Goal: Information Seeking & Learning: Compare options

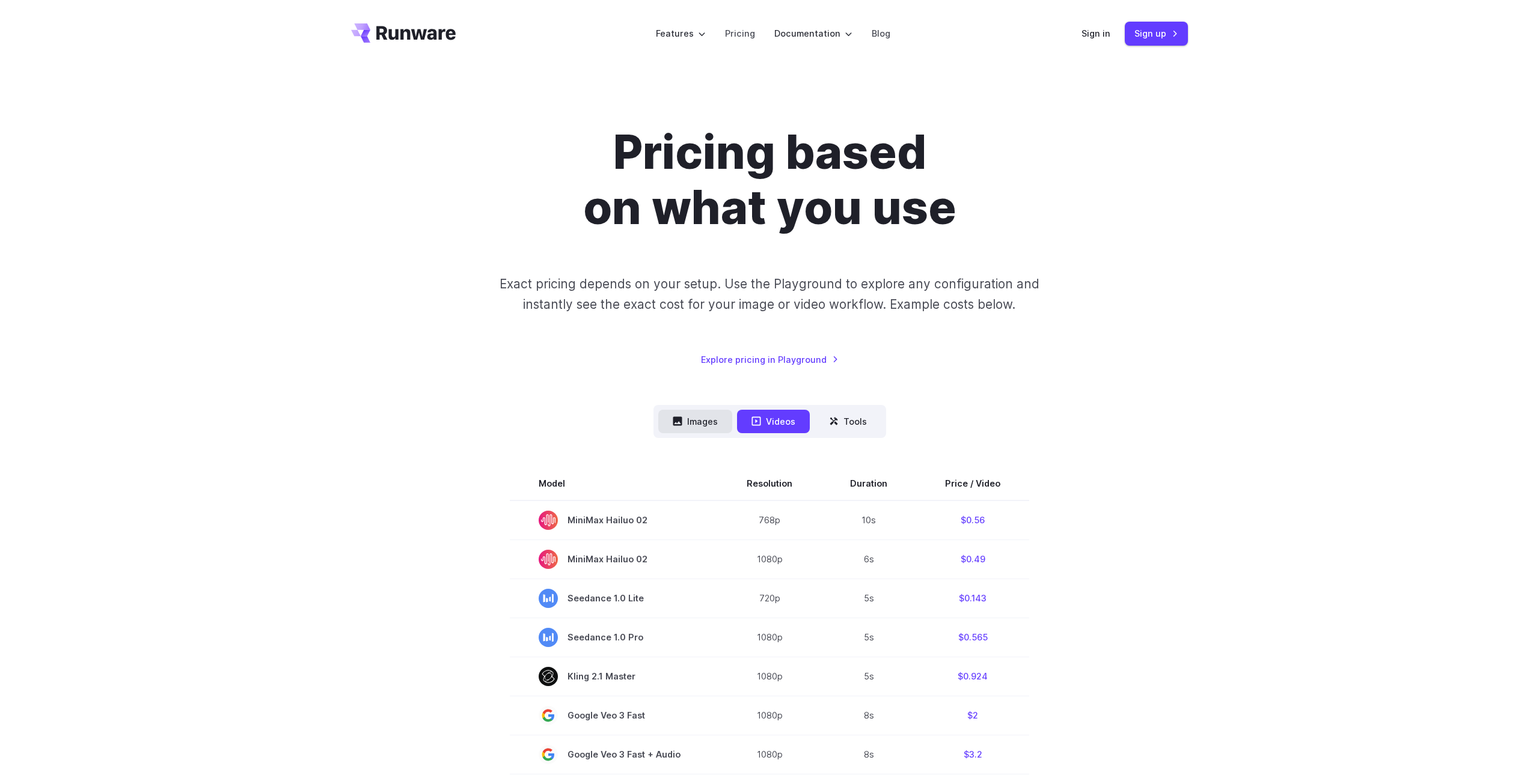
click at [694, 410] on button "Images" at bounding box center [695, 421] width 74 height 24
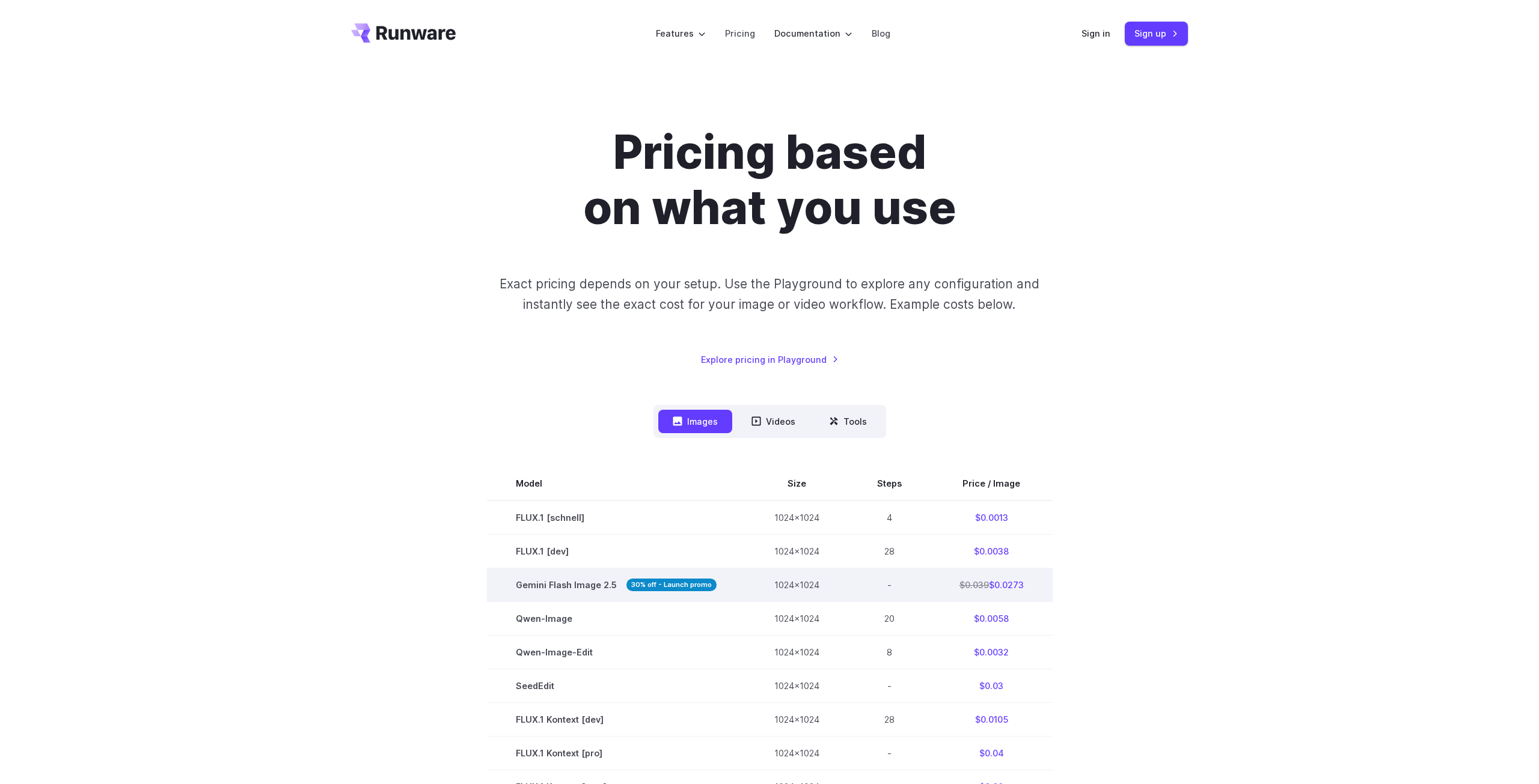
click at [652, 584] on strong "30% off - Launch promo" at bounding box center [671, 585] width 90 height 13
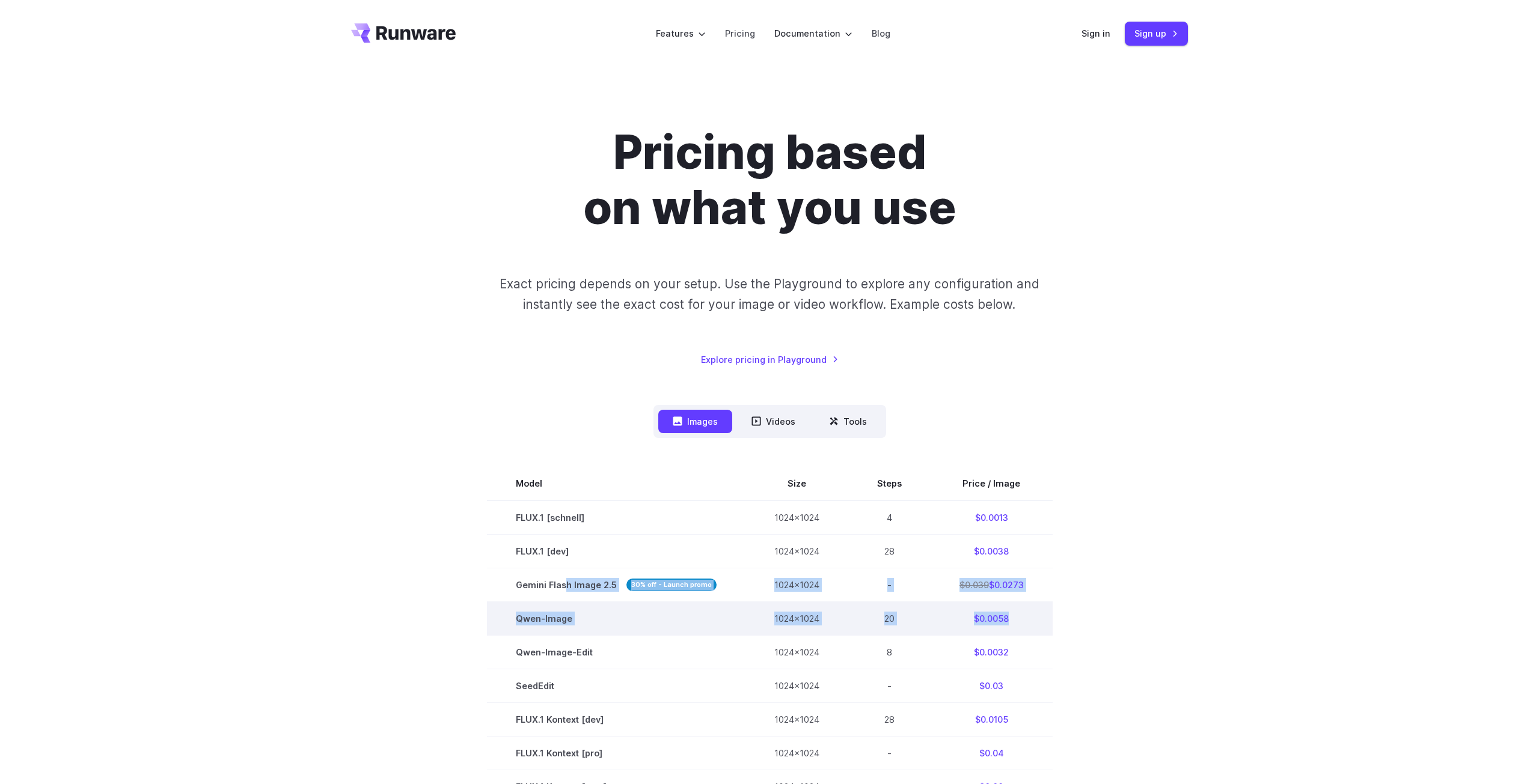
drag, startPoint x: 568, startPoint y: 581, endPoint x: 1038, endPoint y: 610, distance: 470.9
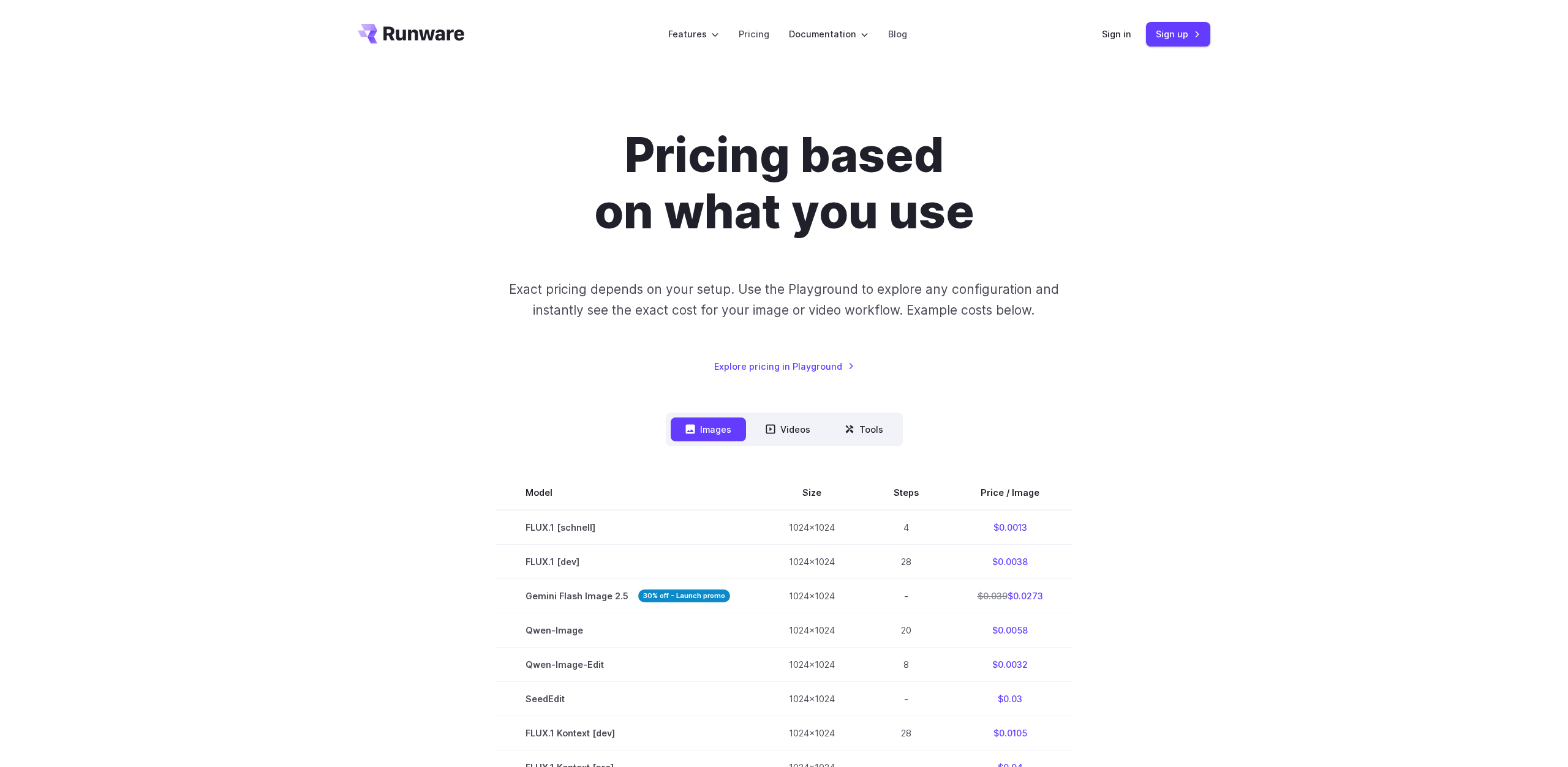
click at [717, 404] on div "Pricing based on what you use Exact pricing depends on your setup. Use the Play…" at bounding box center [784, 672] width 853 height 1089
click at [772, 426] on icon at bounding box center [770, 428] width 10 height 10
click at [701, 430] on button "Images" at bounding box center [708, 429] width 76 height 24
click at [776, 421] on button "Videos" at bounding box center [787, 429] width 74 height 24
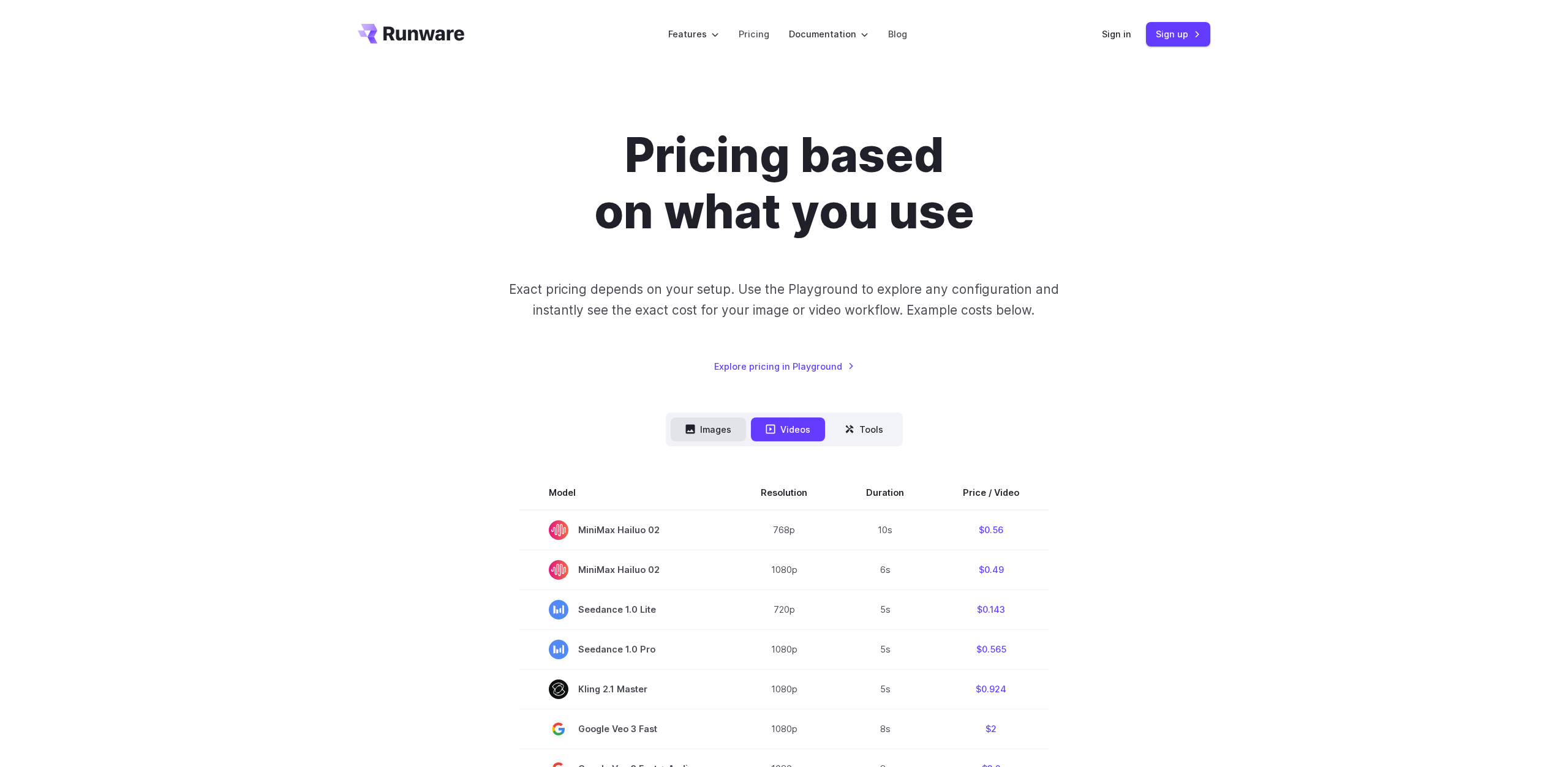
click at [709, 427] on button "Images" at bounding box center [708, 429] width 76 height 24
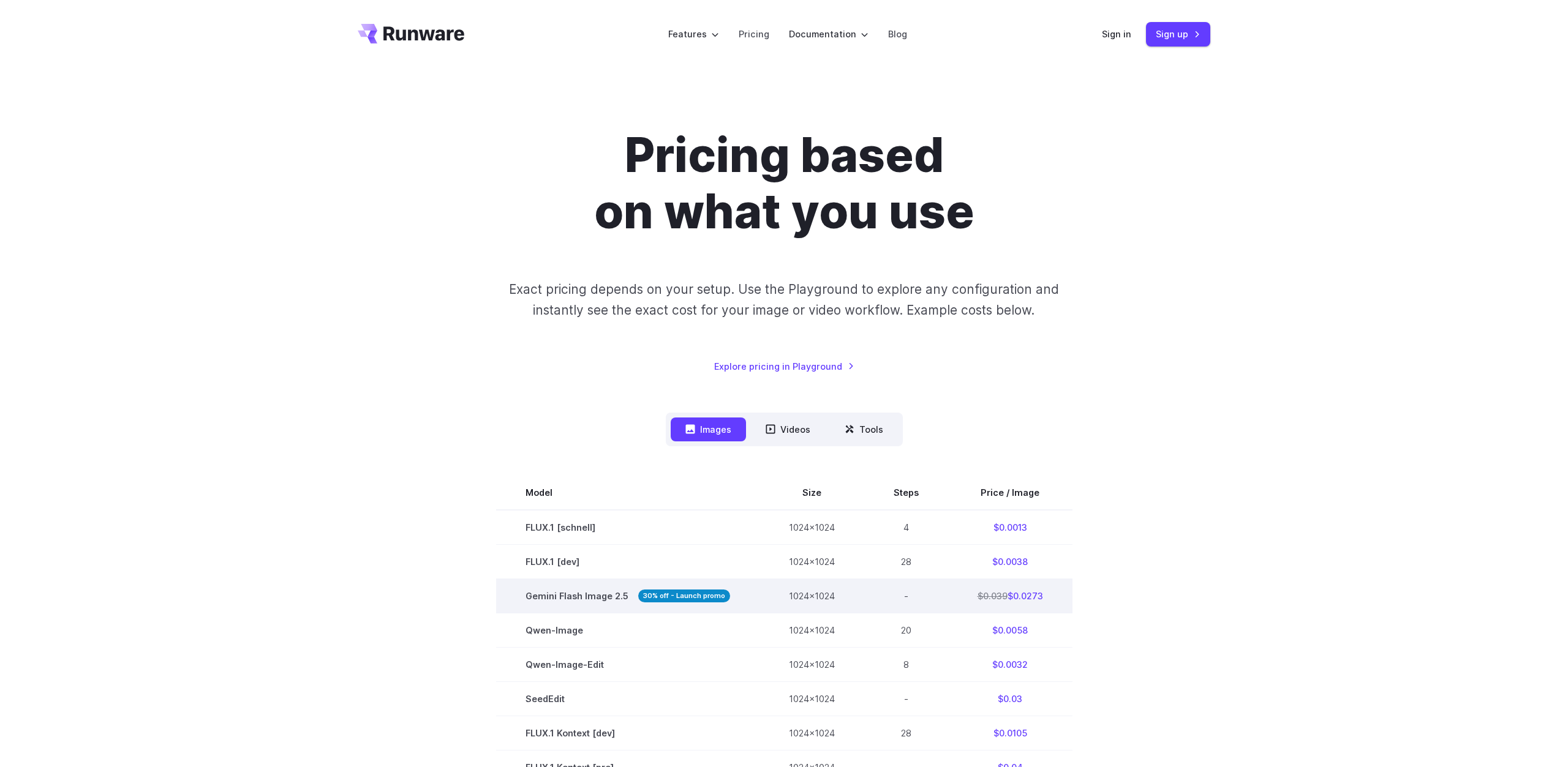
drag, startPoint x: 1045, startPoint y: 601, endPoint x: 524, endPoint y: 585, distance: 521.2
click at [524, 584] on tr "Gemini Flash Image 2.5 30% off - Launch promo 1024x1024 - $0.039 $0.0273" at bounding box center [784, 596] width 576 height 34
click at [509, 592] on td "Gemini Flash Image 2.5 30% off - Launch promo" at bounding box center [627, 596] width 263 height 34
click at [782, 426] on button "Videos" at bounding box center [787, 429] width 74 height 24
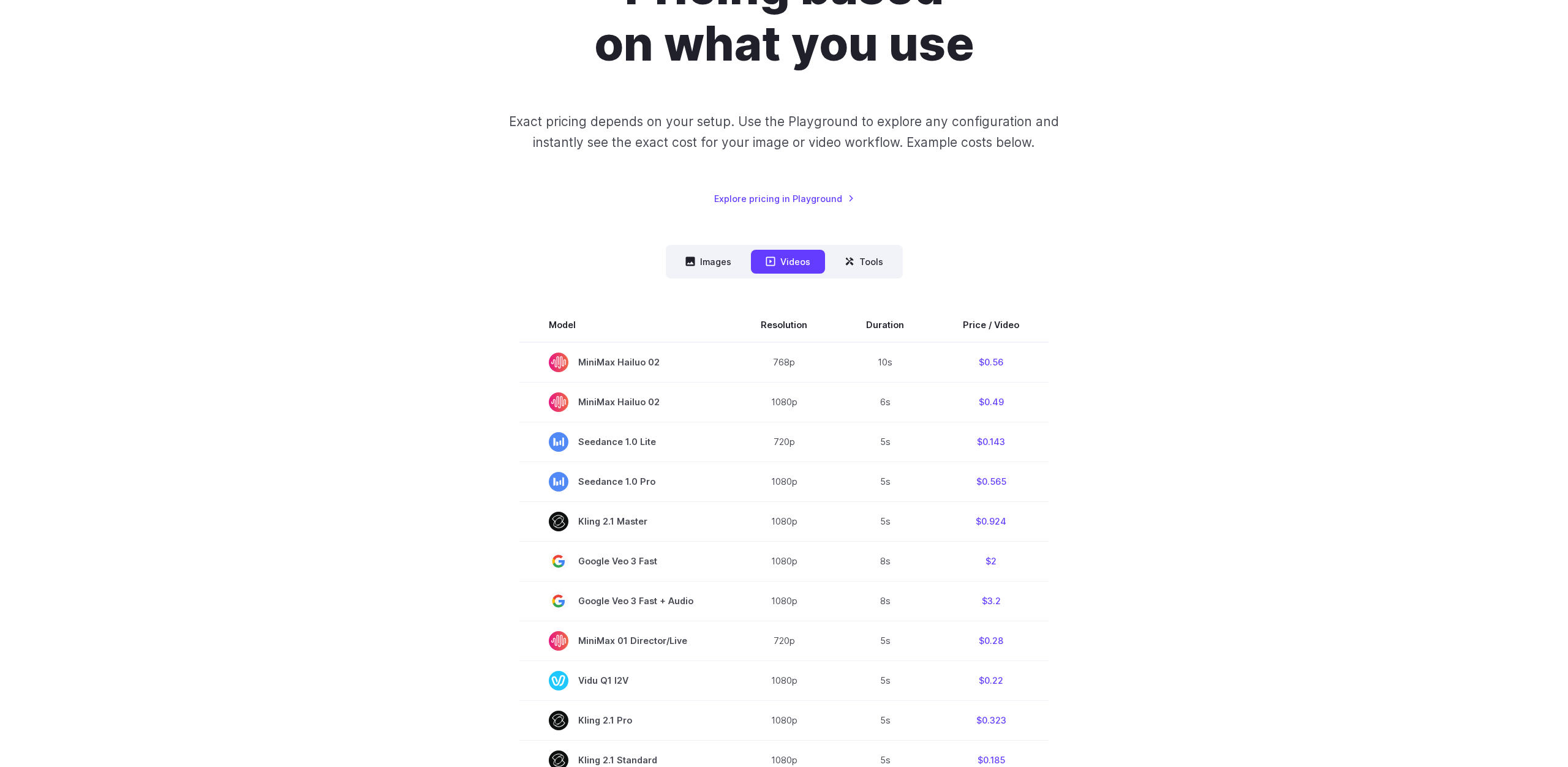
scroll to position [438, 0]
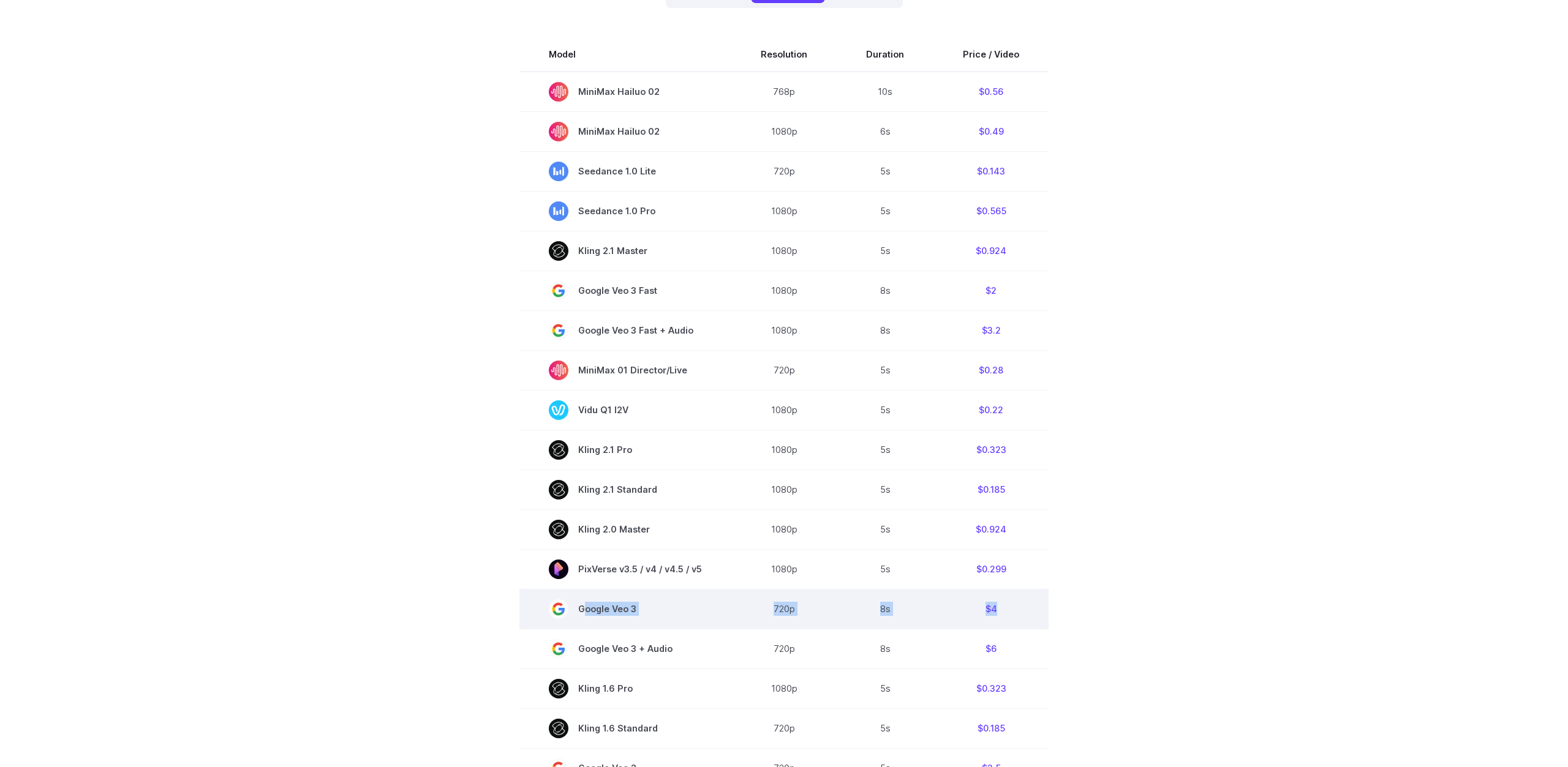
drag, startPoint x: 585, startPoint y: 607, endPoint x: 1005, endPoint y: 606, distance: 420.0
click at [1005, 606] on tr "Google Veo 3 720p 8s $4" at bounding box center [784, 609] width 529 height 40
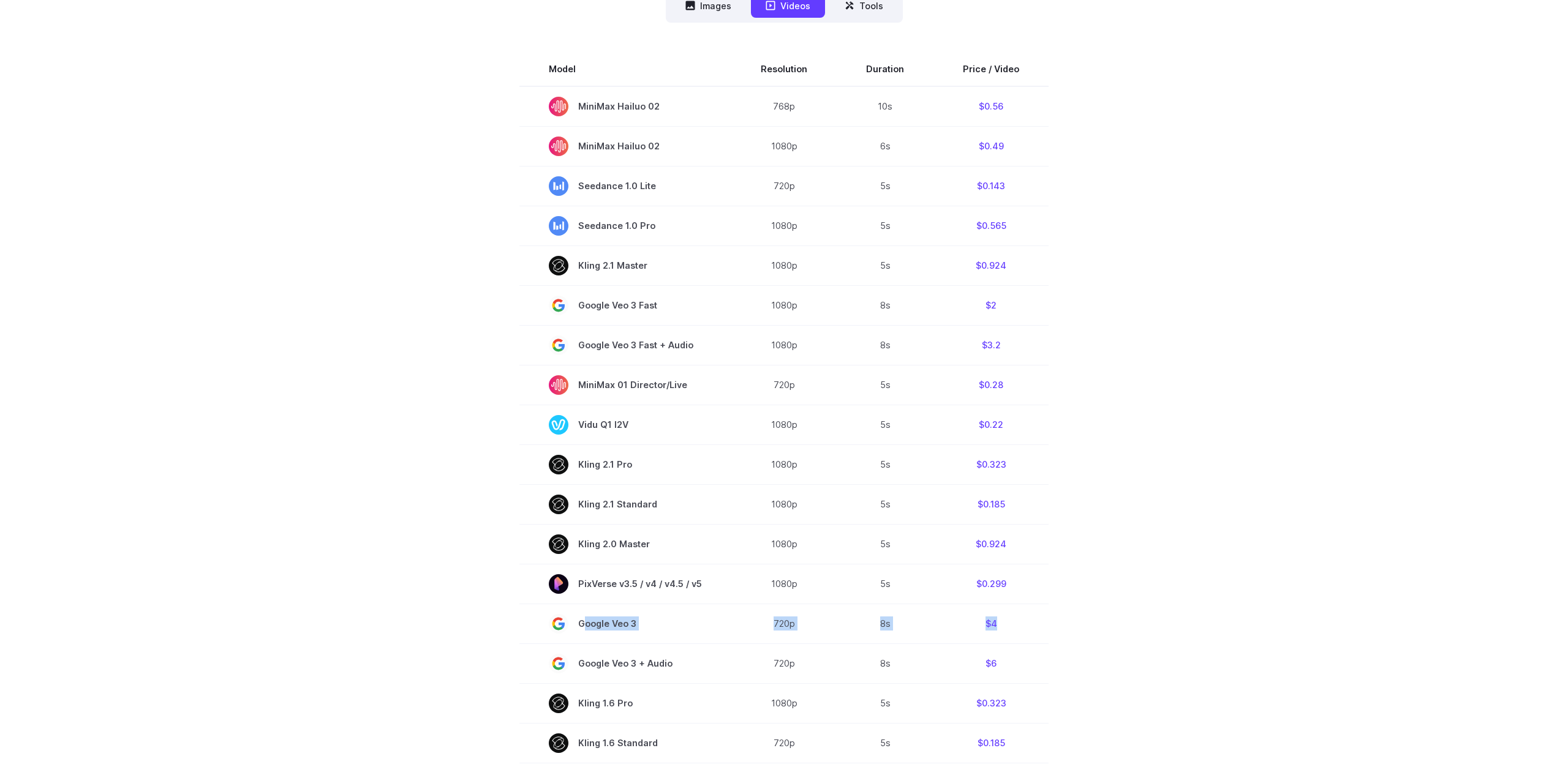
scroll to position [423, 0]
click at [703, 14] on button "Images" at bounding box center [708, 6] width 76 height 24
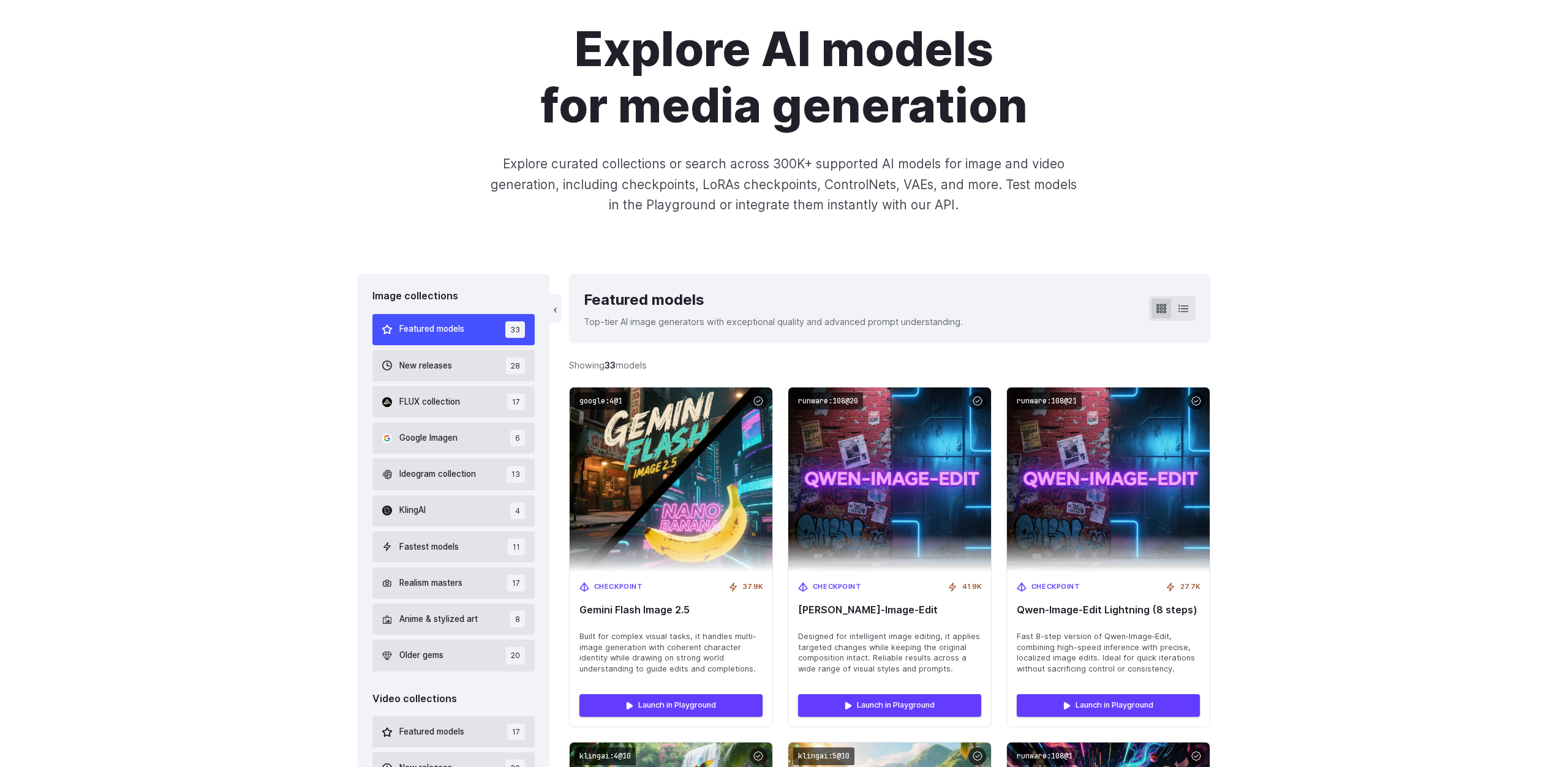
scroll to position [263, 0]
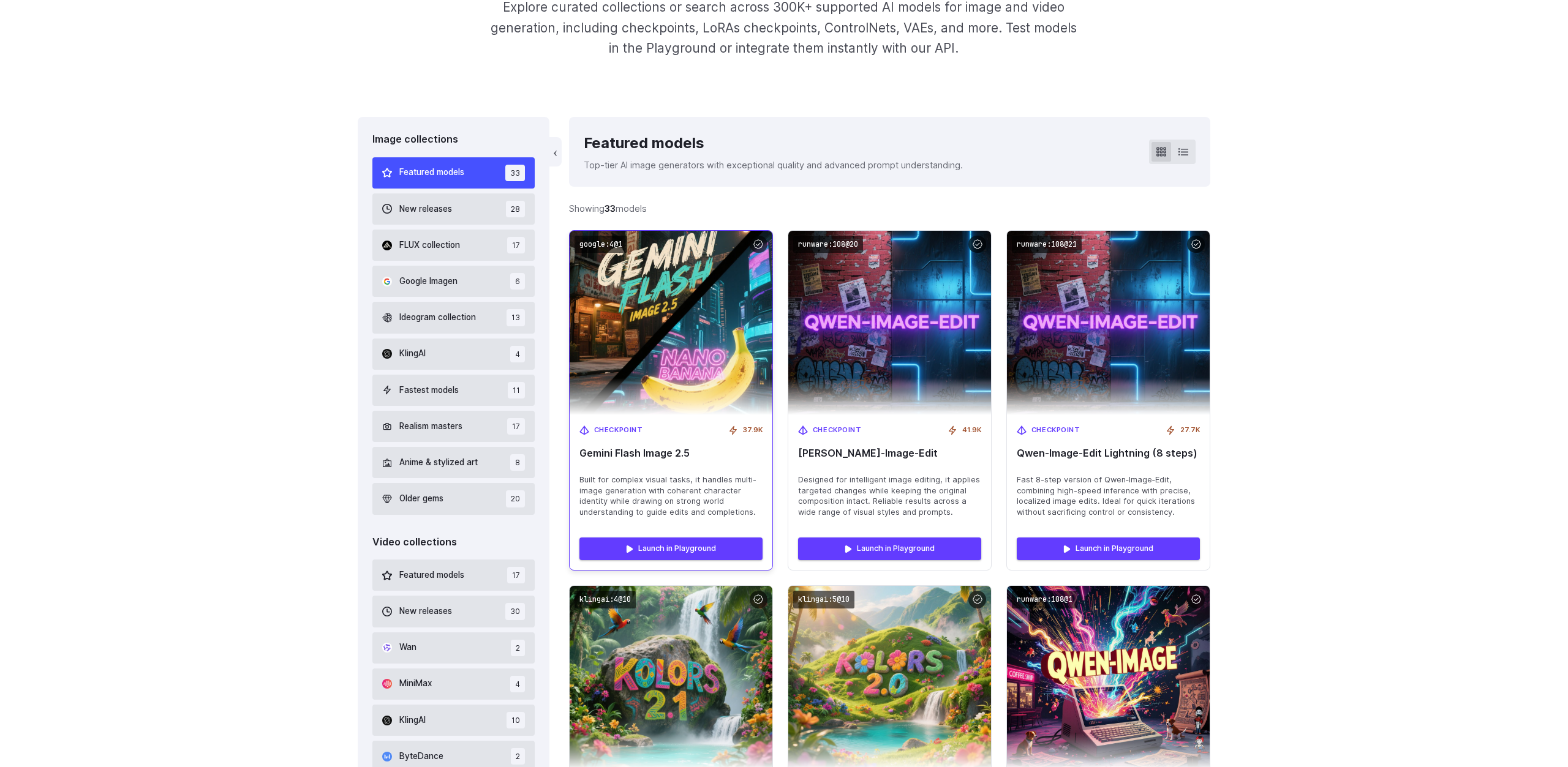
click at [611, 362] on img at bounding box center [671, 323] width 223 height 202
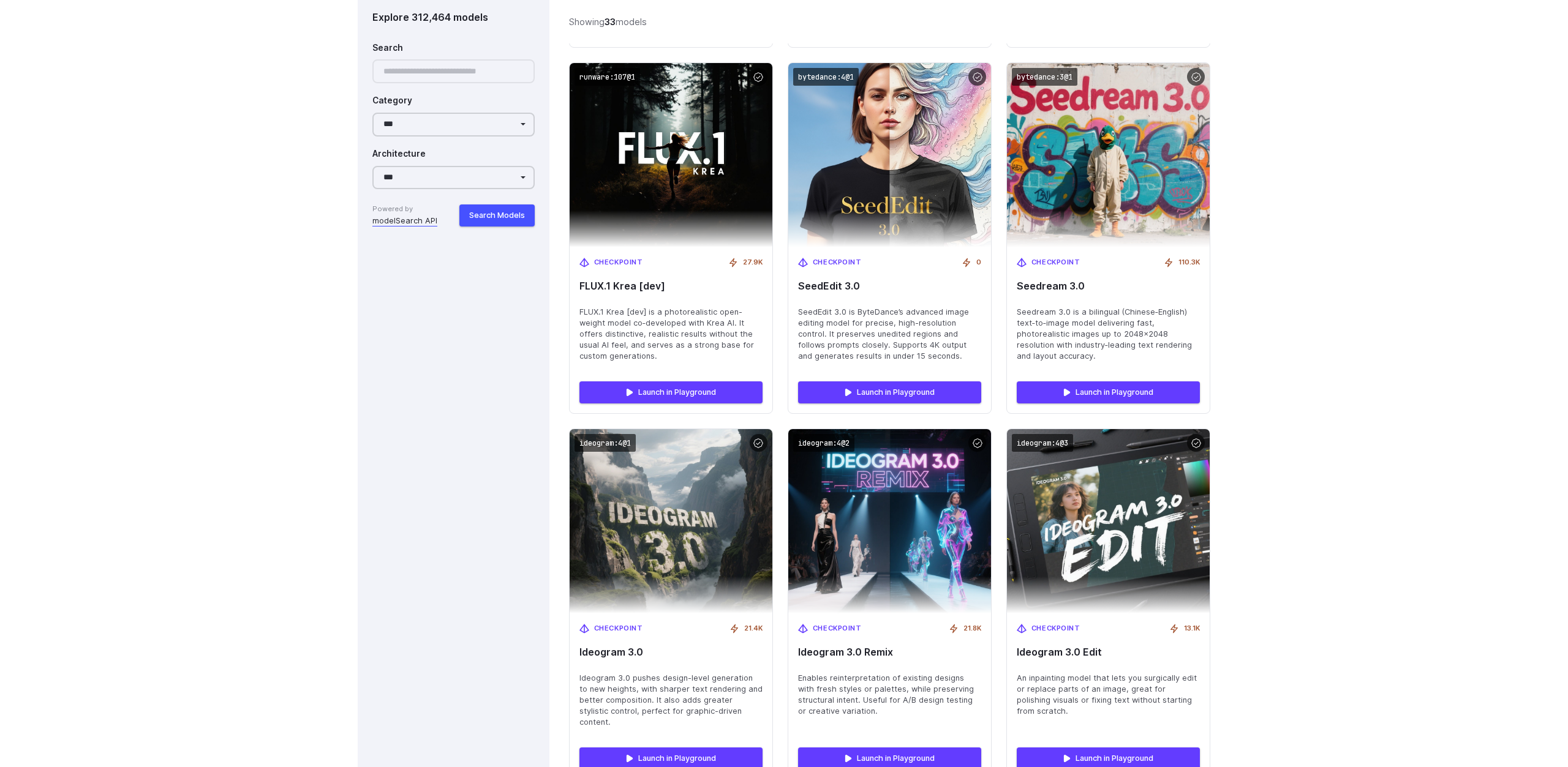
scroll to position [1512, 0]
